Goal: Information Seeking & Learning: Learn about a topic

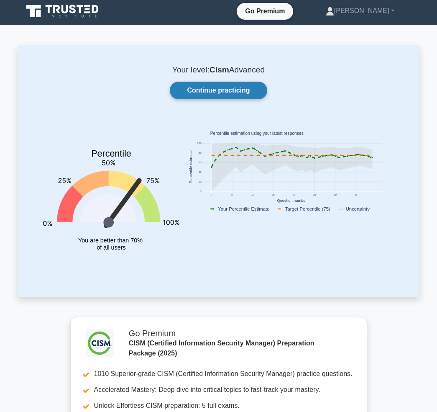
click at [243, 90] on link "Continue practicing" at bounding box center [218, 91] width 97 height 18
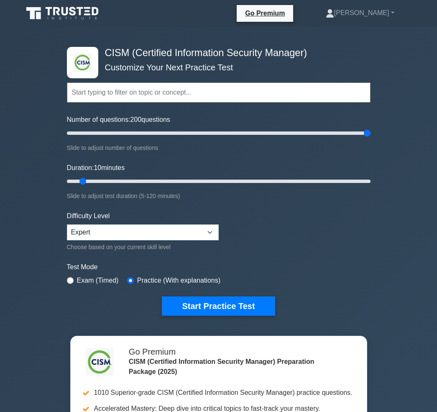
drag, startPoint x: 76, startPoint y: 131, endPoint x: 439, endPoint y: 136, distance: 363.6
type input "200"
click at [70, 279] on input "radio" at bounding box center [70, 280] width 7 height 7
radio input "true"
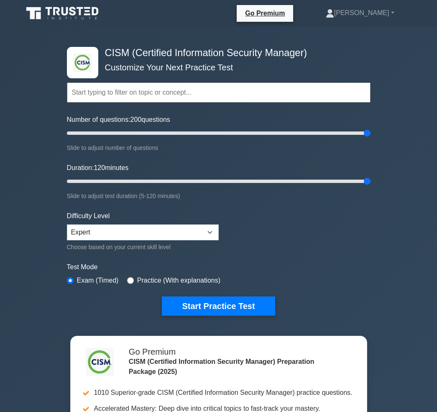
drag, startPoint x: 83, startPoint y: 180, endPoint x: 387, endPoint y: 189, distance: 303.9
type input "120"
click at [387, 190] on div ".clsa-1{fill:#f6f7f8;}.clsa-2{fill:#6bb345;}.clsa-3{fill:#1d2e5c;} CISM (Certif…" at bounding box center [218, 282] width 437 height 510
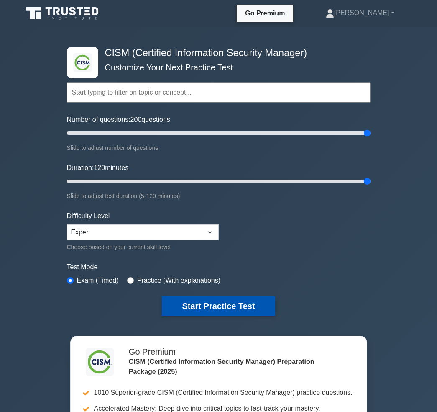
click at [259, 302] on button "Start Practice Test" at bounding box center [218, 305] width 113 height 19
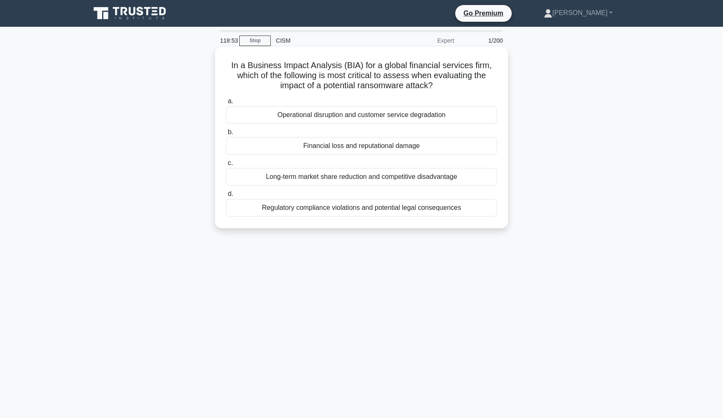
click at [325, 149] on div "Financial loss and reputational damage" at bounding box center [361, 146] width 271 height 18
click at [226, 135] on input "b. Financial loss and reputational damage" at bounding box center [226, 132] width 0 height 5
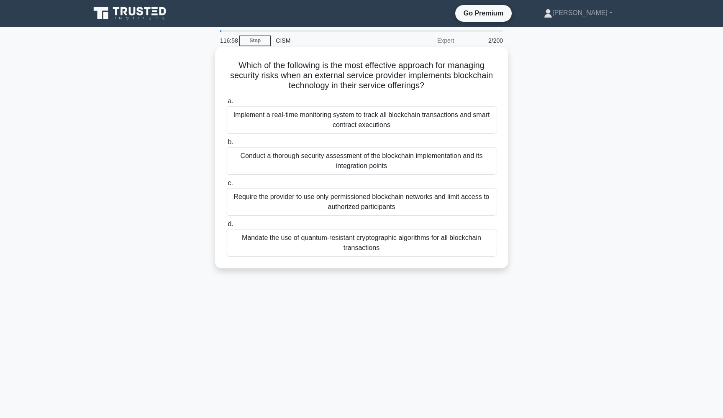
click at [316, 238] on div "Mandate the use of quantum-resistant cryptographic algorithms for all blockchai…" at bounding box center [361, 243] width 271 height 28
click at [226, 227] on input "d. Mandate the use of quantum-resistant cryptographic algorithms for all blockc…" at bounding box center [226, 224] width 0 height 5
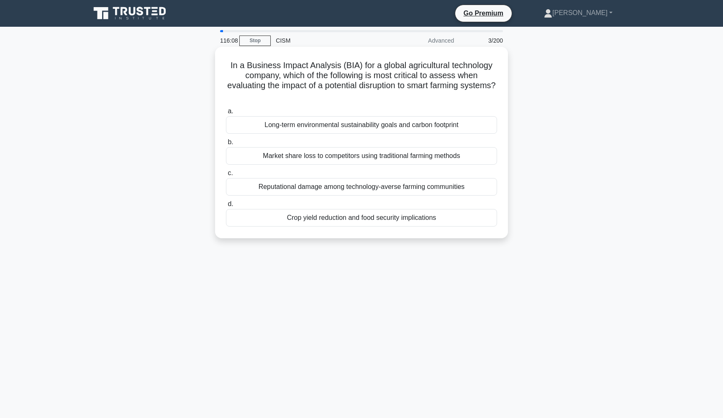
click at [340, 218] on div "Crop yield reduction and food security implications" at bounding box center [361, 218] width 271 height 18
click at [226, 207] on input "d. Crop yield reduction and food security implications" at bounding box center [226, 204] width 0 height 5
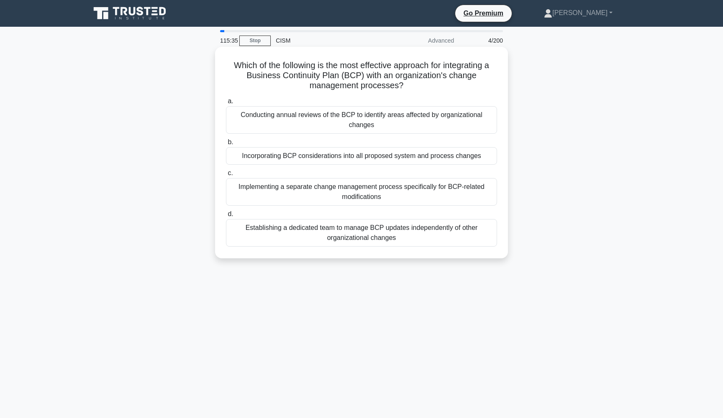
click at [364, 162] on div "Incorporating BCP considerations into all proposed system and process changes" at bounding box center [361, 156] width 271 height 18
click at [226, 145] on input "b. Incorporating BCP considerations into all proposed system and process changes" at bounding box center [226, 142] width 0 height 5
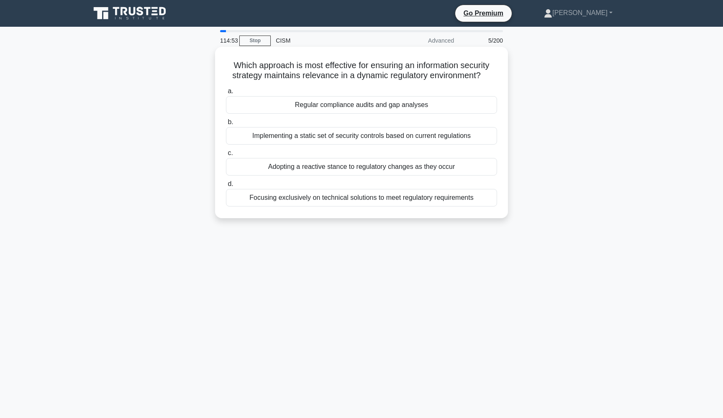
click at [383, 103] on div "Regular compliance audits and gap analyses" at bounding box center [361, 105] width 271 height 18
click at [226, 94] on input "a. Regular compliance audits and gap analyses" at bounding box center [226, 91] width 0 height 5
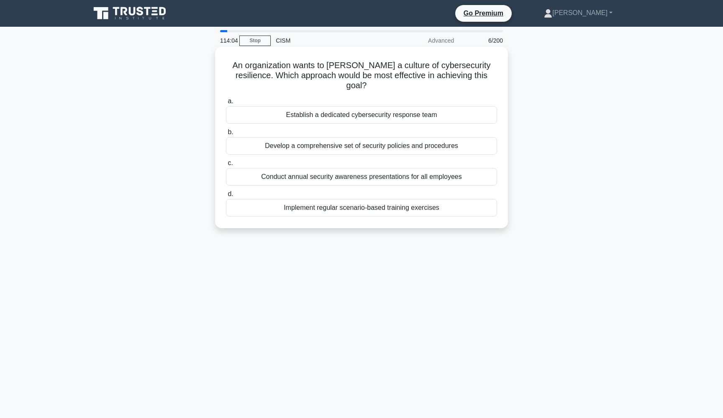
click at [359, 199] on div "Implement regular scenario-based training exercises" at bounding box center [361, 208] width 271 height 18
click at [226, 197] on input "d. Implement regular scenario-based training exercises" at bounding box center [226, 194] width 0 height 5
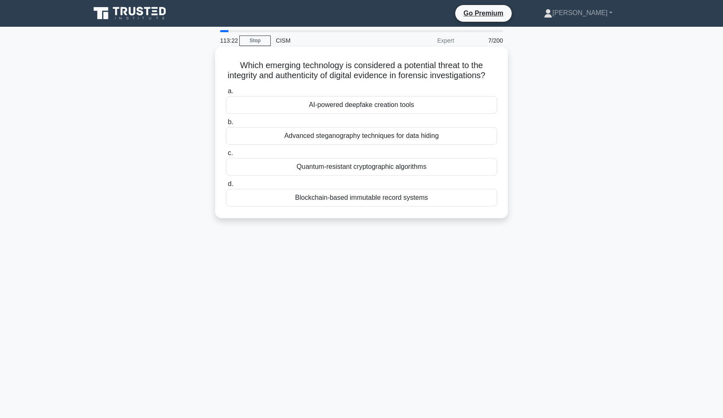
click at [349, 109] on div "AI-powered deepfake creation tools" at bounding box center [361, 105] width 271 height 18
click at [226, 94] on input "a. AI-powered deepfake creation tools" at bounding box center [226, 91] width 0 height 5
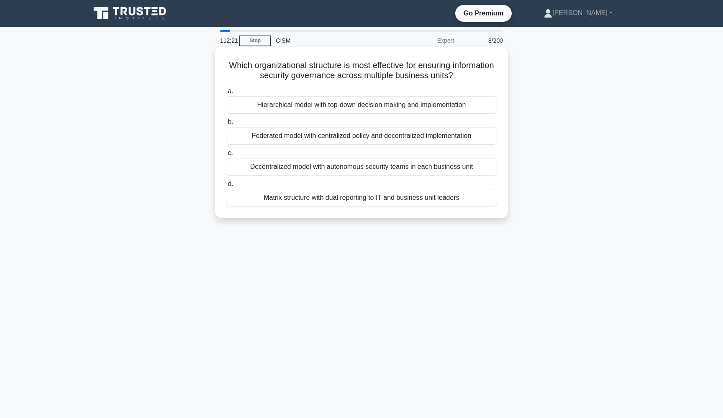
click at [325, 132] on div "Federated model with centralized policy and decentralized implementation" at bounding box center [361, 136] width 271 height 18
click at [226, 125] on input "b. Federated model with centralized policy and decentralized implementation" at bounding box center [226, 122] width 0 height 5
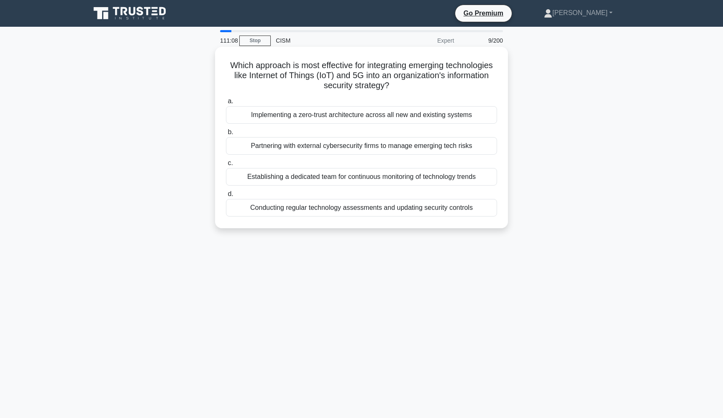
click at [284, 209] on div "Conducting regular technology assessments and updating security controls" at bounding box center [361, 208] width 271 height 18
click at [226, 197] on input "d. Conducting regular technology assessments and updating security controls" at bounding box center [226, 194] width 0 height 5
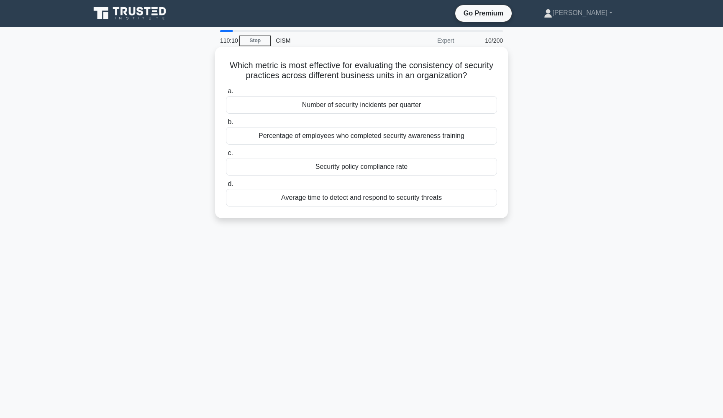
click at [301, 171] on div "Security policy compliance rate" at bounding box center [361, 167] width 271 height 18
click at [226, 156] on input "c. Security policy compliance rate" at bounding box center [226, 153] width 0 height 5
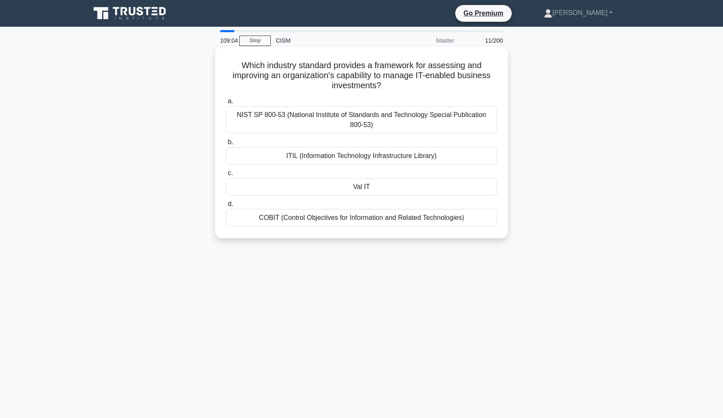
click at [319, 215] on div "COBIT (Control Objectives for Information and Related Technologies)" at bounding box center [361, 218] width 271 height 18
click at [226, 207] on input "d. COBIT (Control Objectives for Information and Related Technologies)" at bounding box center [226, 204] width 0 height 5
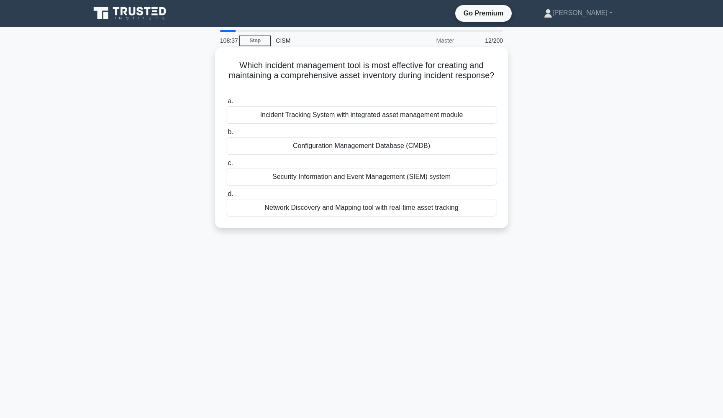
click at [323, 178] on div "Security Information and Event Management (SIEM) system" at bounding box center [361, 177] width 271 height 18
click at [226, 166] on input "c. Security Information and Event Management (SIEM) system" at bounding box center [226, 163] width 0 height 5
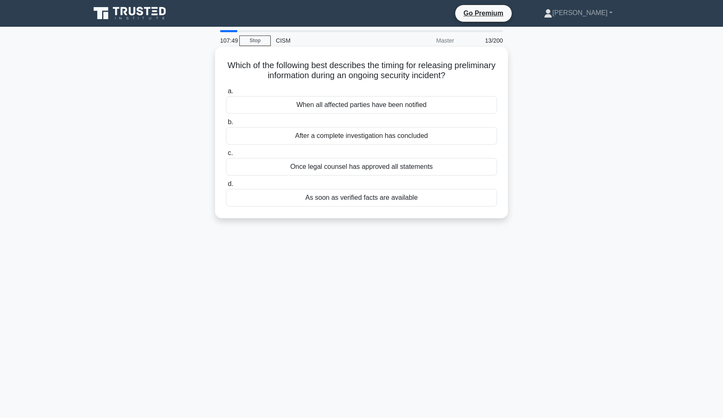
click at [323, 172] on div "Once legal counsel has approved all statements" at bounding box center [361, 167] width 271 height 18
click at [226, 156] on input "c. Once legal counsel has approved all statements" at bounding box center [226, 153] width 0 height 5
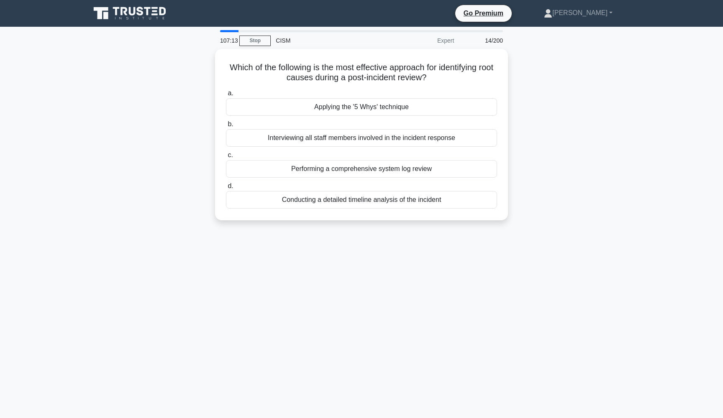
click at [323, 172] on div "Performing a comprehensive system log review" at bounding box center [361, 169] width 271 height 18
click at [226, 158] on input "c. Performing a comprehensive system log review" at bounding box center [226, 155] width 0 height 5
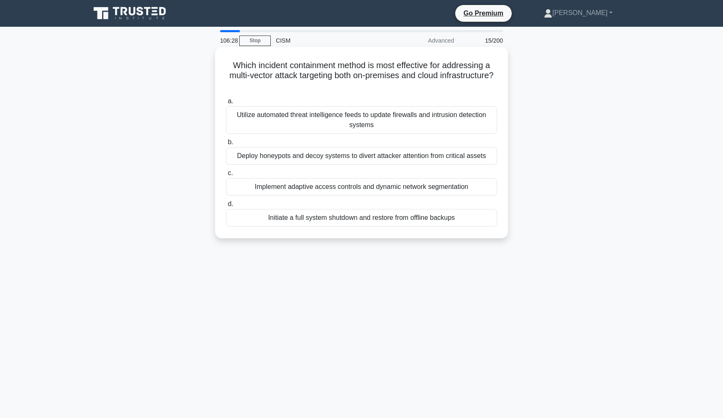
click at [326, 183] on div "Implement adaptive access controls and dynamic network segmentation" at bounding box center [361, 187] width 271 height 18
click at [226, 176] on input "c. Implement adaptive access controls and dynamic network segmentation" at bounding box center [226, 173] width 0 height 5
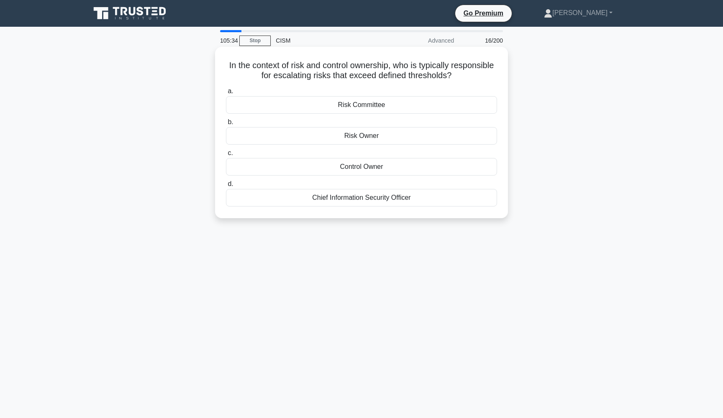
click at [343, 141] on div "Risk Owner" at bounding box center [361, 136] width 271 height 18
click at [226, 125] on input "b. Risk Owner" at bounding box center [226, 122] width 0 height 5
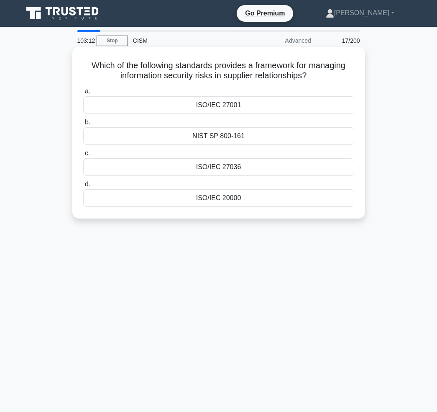
click at [287, 138] on div "NIST SP 800-161" at bounding box center [218, 136] width 271 height 18
click at [83, 125] on input "b. NIST SP 800-161" at bounding box center [83, 122] width 0 height 5
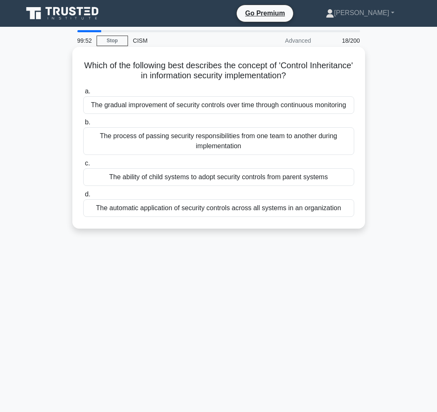
click at [268, 181] on div "The ability of child systems to adopt security controls from parent systems" at bounding box center [218, 177] width 271 height 18
click at [83, 166] on input "c. The ability of child systems to adopt security controls from parent systems" at bounding box center [83, 163] width 0 height 5
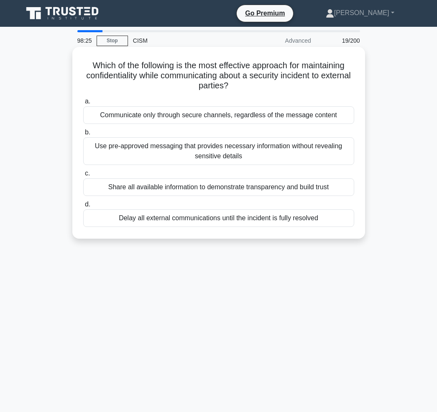
click at [195, 140] on div "Use pre-approved messaging that provides necessary information without revealin…" at bounding box center [218, 151] width 271 height 28
click at [83, 135] on input "b. Use pre-approved messaging that provides necessary information without revea…" at bounding box center [83, 132] width 0 height 5
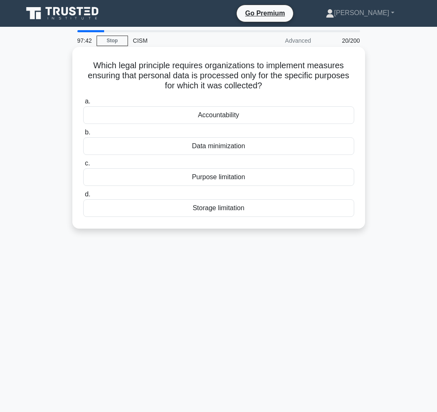
click at [213, 176] on div "Purpose limitation" at bounding box center [218, 177] width 271 height 18
click at [83, 166] on input "c. Purpose limitation" at bounding box center [83, 163] width 0 height 5
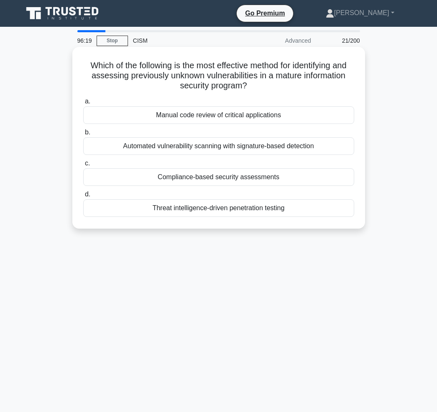
click at [200, 143] on div "Automated vulnerability scanning with signature-based detection" at bounding box center [218, 146] width 271 height 18
click at [83, 135] on input "b. Automated vulnerability scanning with signature-based detection" at bounding box center [83, 132] width 0 height 5
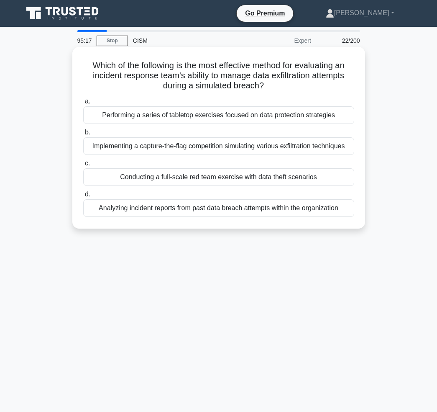
click at [149, 147] on div "Implementing a capture-the-flag competition simulating various exfiltration tec…" at bounding box center [218, 146] width 271 height 18
click at [83, 135] on input "b. Implementing a capture-the-flag competition simulating various exfiltration …" at bounding box center [83, 132] width 0 height 5
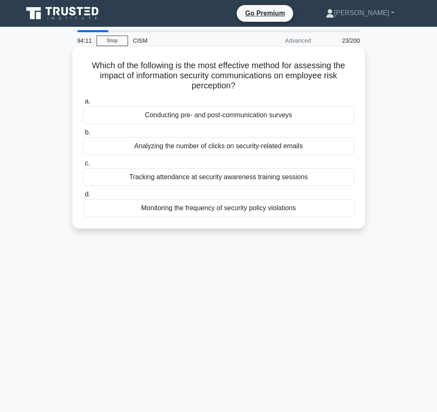
click at [211, 113] on div "Conducting pre- and post-communication surveys" at bounding box center [218, 115] width 271 height 18
click at [83, 104] on input "a. Conducting pre- and post-communication surveys" at bounding box center [83, 101] width 0 height 5
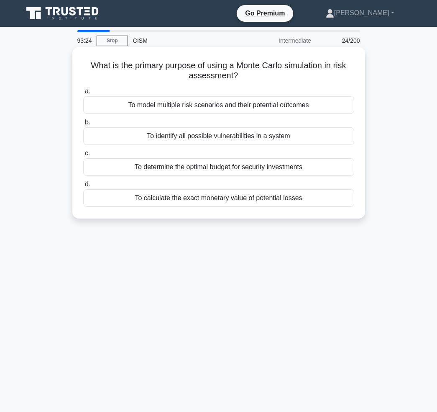
click at [215, 108] on div "To model multiple risk scenarios and their potential outcomes" at bounding box center [218, 105] width 271 height 18
click at [83, 94] on input "a. To model multiple risk scenarios and their potential outcomes" at bounding box center [83, 91] width 0 height 5
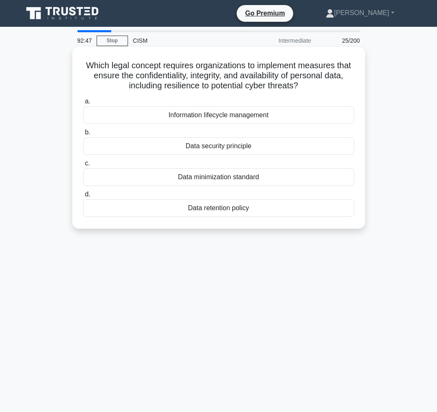
click at [213, 143] on div "Data security principle" at bounding box center [218, 146] width 271 height 18
click at [83, 135] on input "b. Data security principle" at bounding box center [83, 132] width 0 height 5
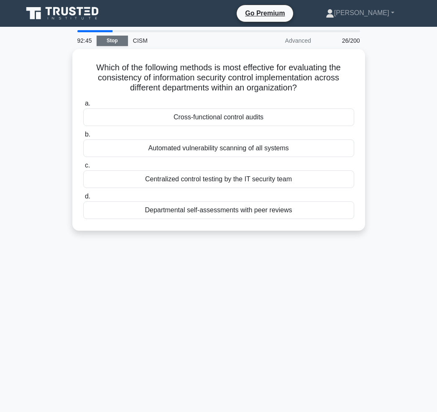
click at [110, 45] on link "Stop" at bounding box center [112, 41] width 31 height 10
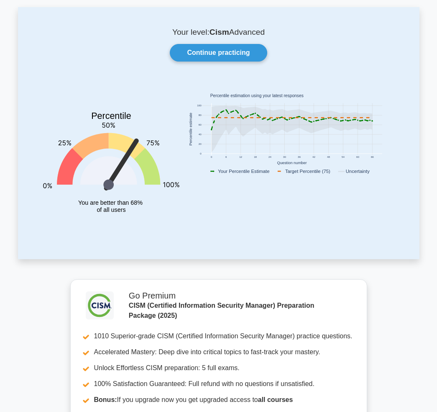
scroll to position [40, 0]
